Goal: Transaction & Acquisition: Purchase product/service

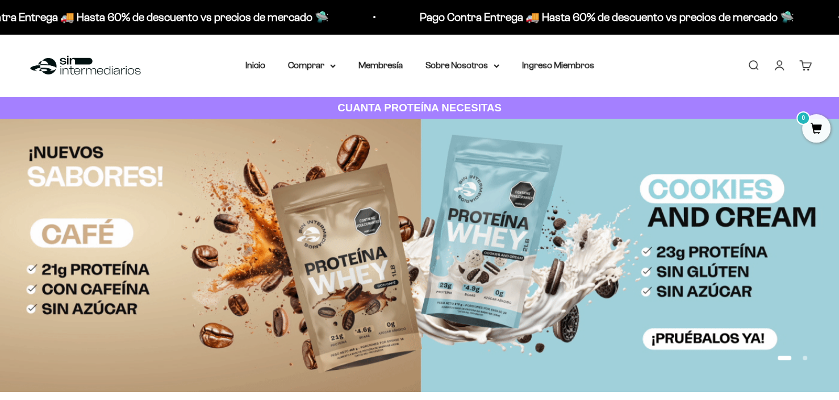
click at [778, 59] on link "Iniciar sesión" at bounding box center [779, 65] width 12 height 12
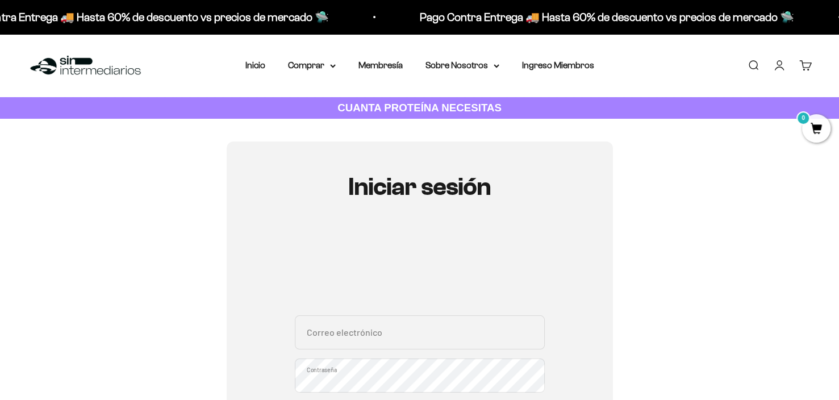
scroll to position [57, 0]
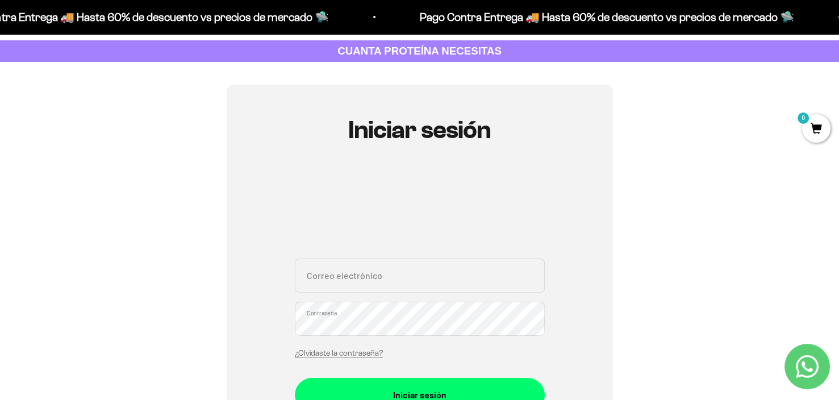
click at [363, 273] on input "Correo electrónico" at bounding box center [420, 275] width 250 height 34
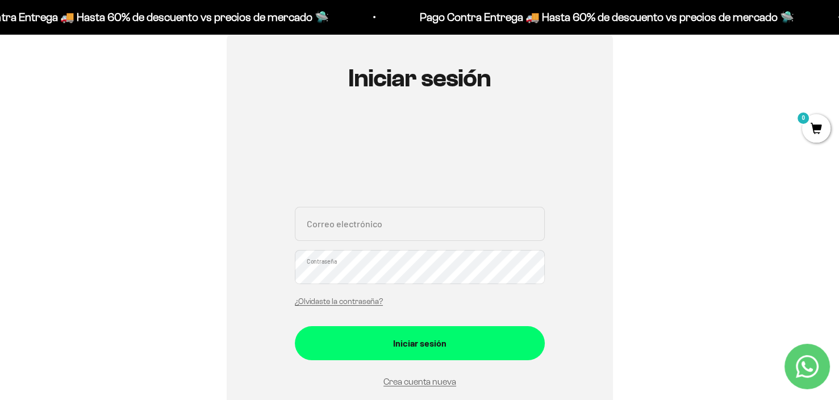
scroll to position [170, 0]
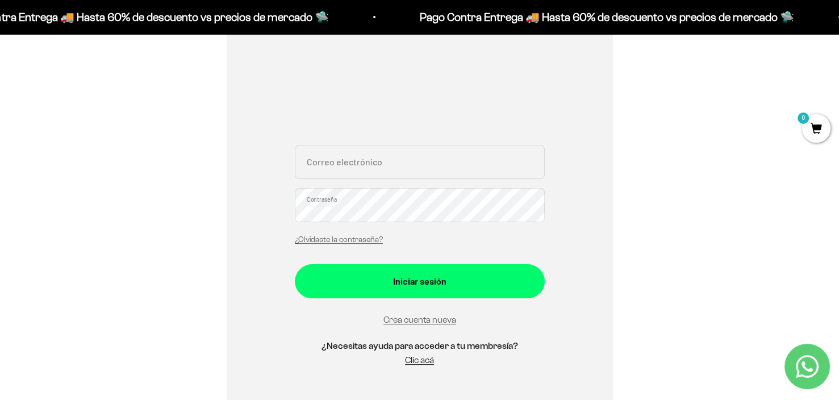
click at [376, 170] on input "Correo electrónico" at bounding box center [420, 162] width 250 height 34
type input "mamuchino9@gmail.com"
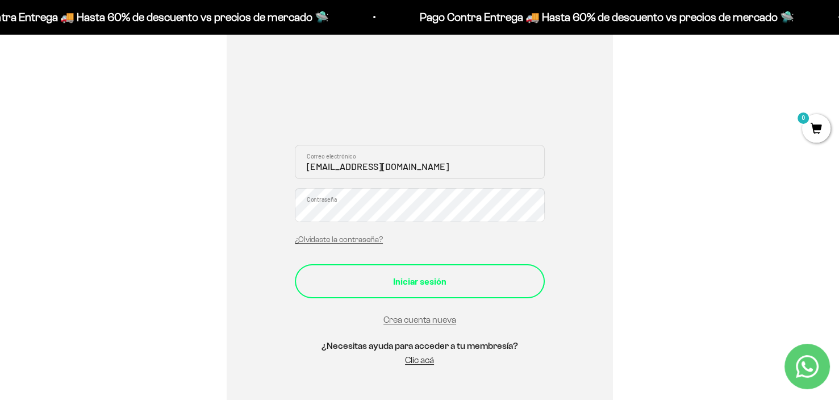
click at [404, 272] on button "Iniciar sesión" at bounding box center [420, 281] width 250 height 34
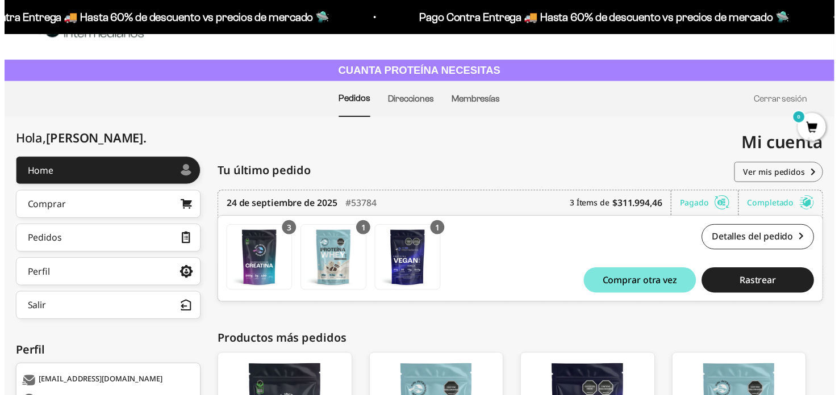
scroll to position [57, 0]
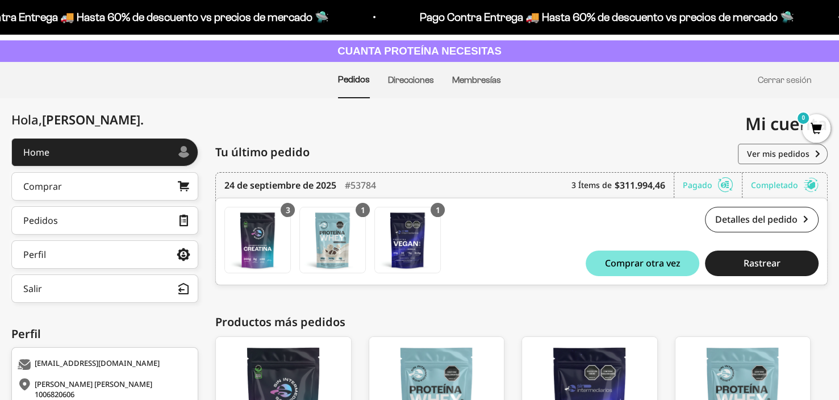
click at [813, 129] on span "0" at bounding box center [816, 128] width 28 height 28
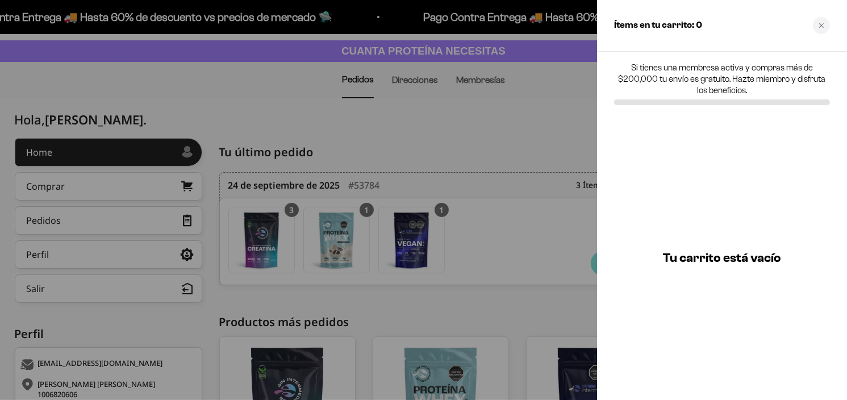
click at [499, 152] on div at bounding box center [423, 200] width 847 height 400
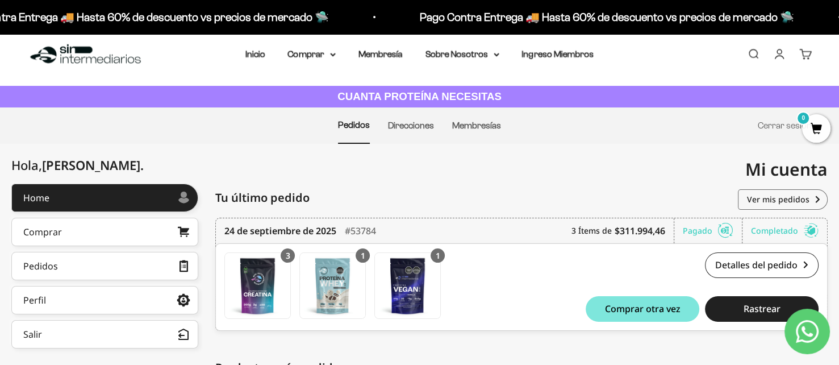
scroll to position [0, 0]
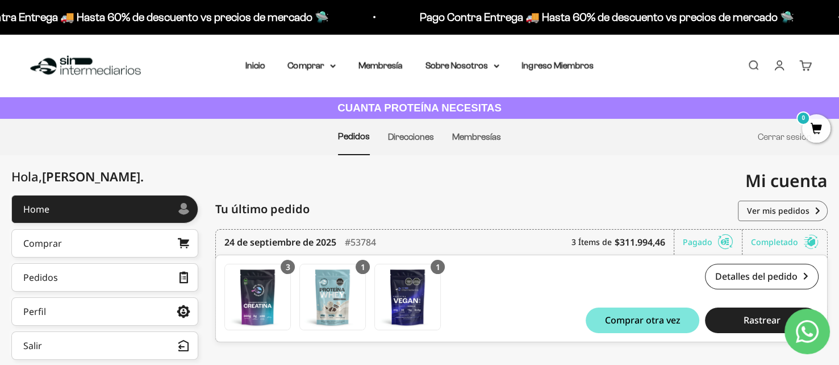
click at [89, 60] on img at bounding box center [85, 65] width 116 height 24
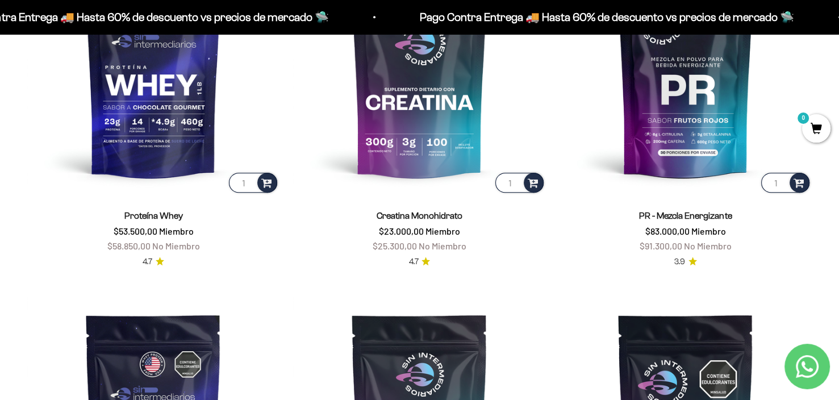
scroll to position [568, 0]
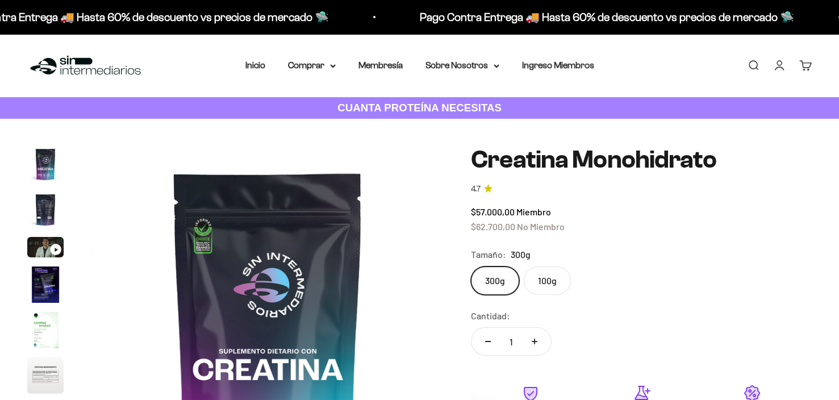
scroll to position [47, 0]
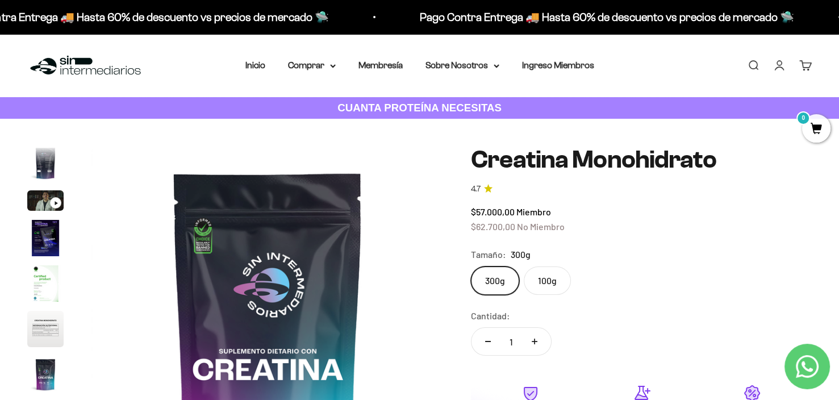
click at [530, 279] on label "100g" at bounding box center [547, 280] width 47 height 28
click at [471, 266] on input "100g" at bounding box center [470, 266] width 1 height 1
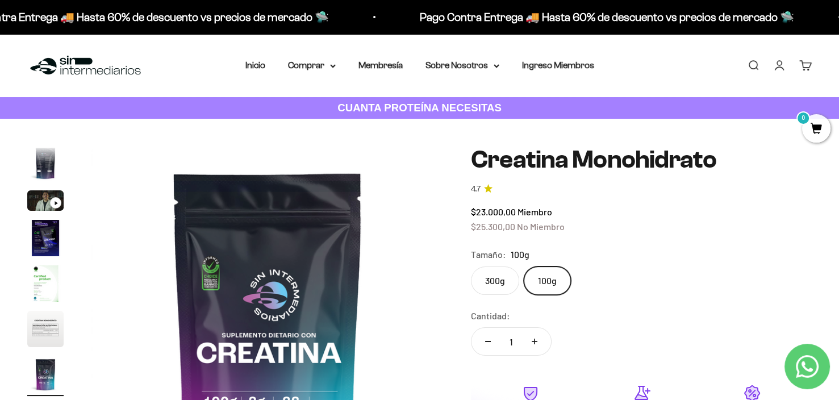
click at [491, 279] on label "300g" at bounding box center [495, 280] width 48 height 28
click at [471, 266] on input "300g" at bounding box center [470, 266] width 1 height 1
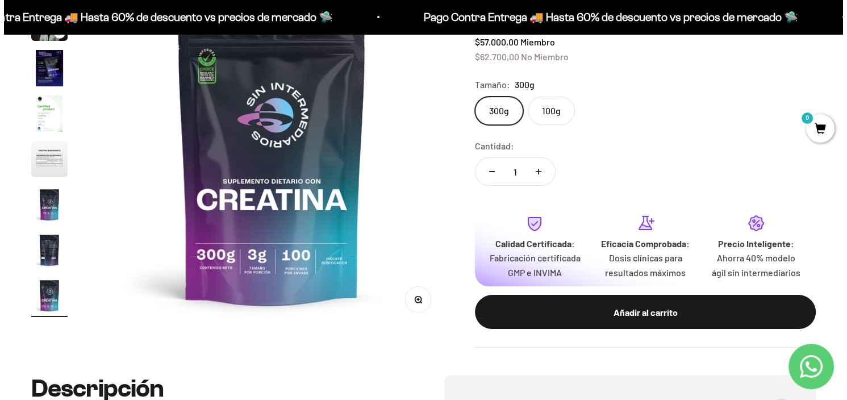
scroll to position [170, 0]
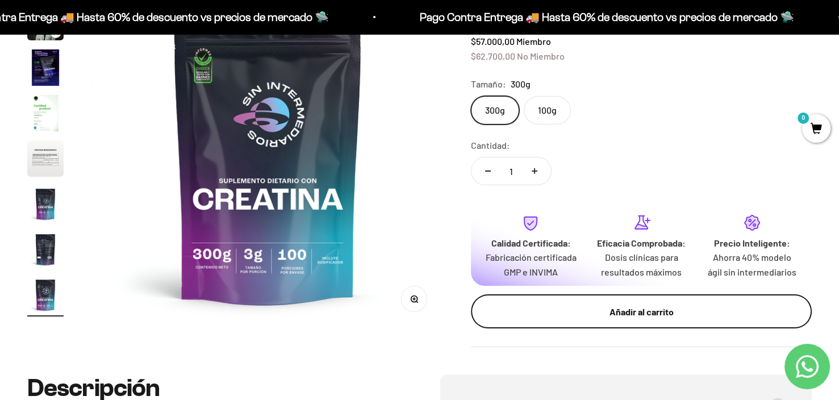
click at [532, 317] on div "Añadir al carrito" at bounding box center [641, 311] width 295 height 15
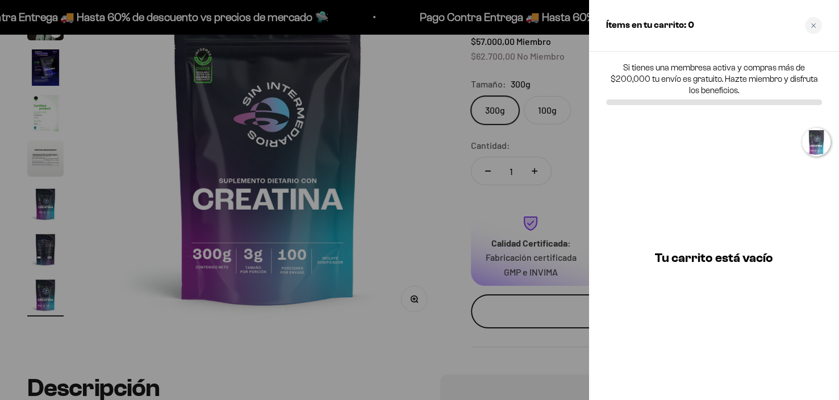
scroll to position [0, 2967]
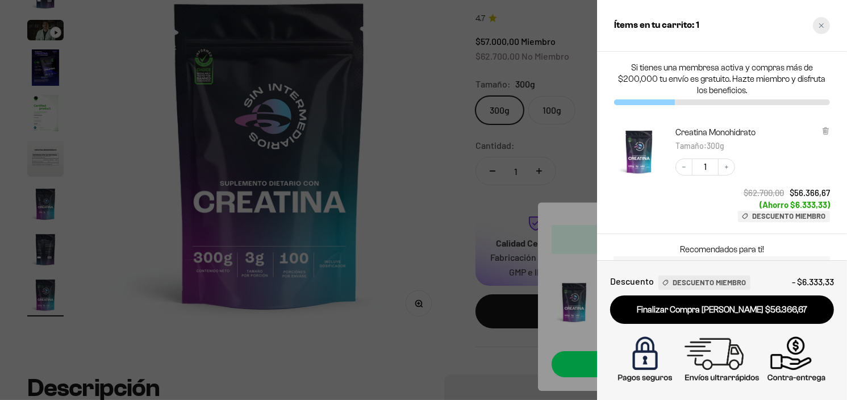
click at [821, 32] on div "Close cart" at bounding box center [821, 25] width 17 height 17
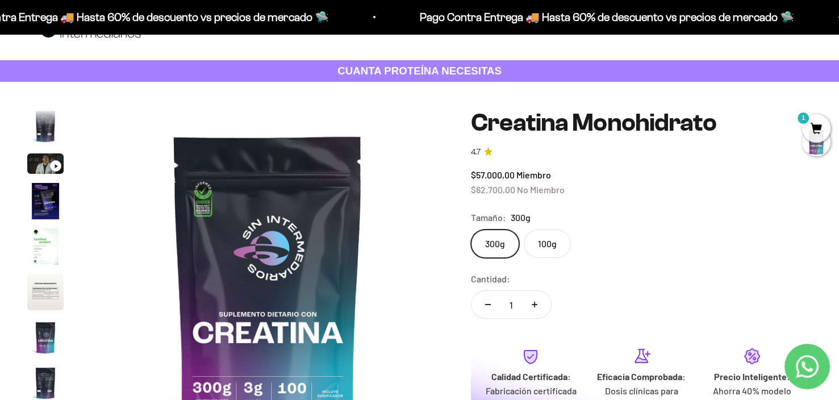
scroll to position [57, 0]
